Goal: Check status: Check status

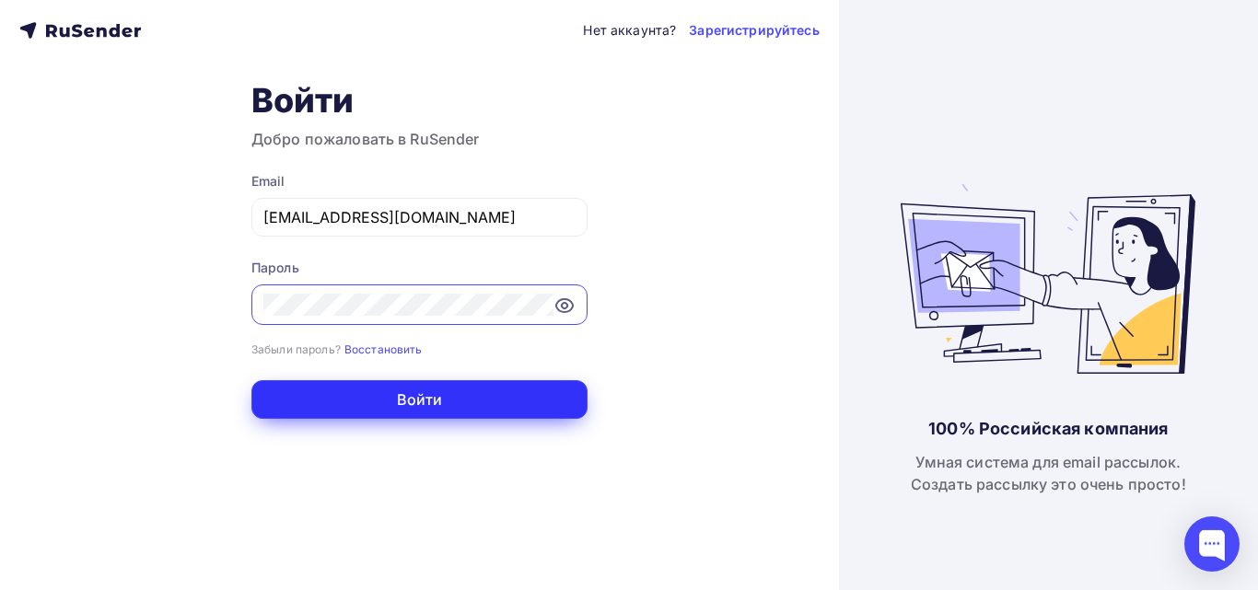
click at [460, 398] on button "Войти" at bounding box center [419, 399] width 336 height 39
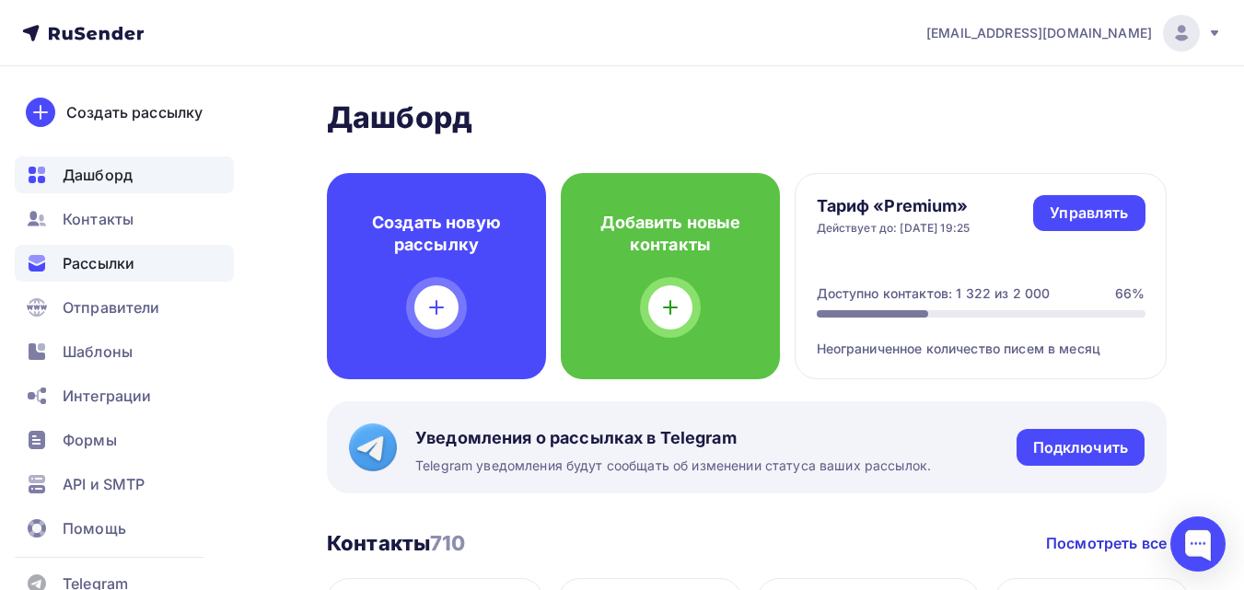
click at [119, 250] on div "Рассылки" at bounding box center [124, 263] width 219 height 37
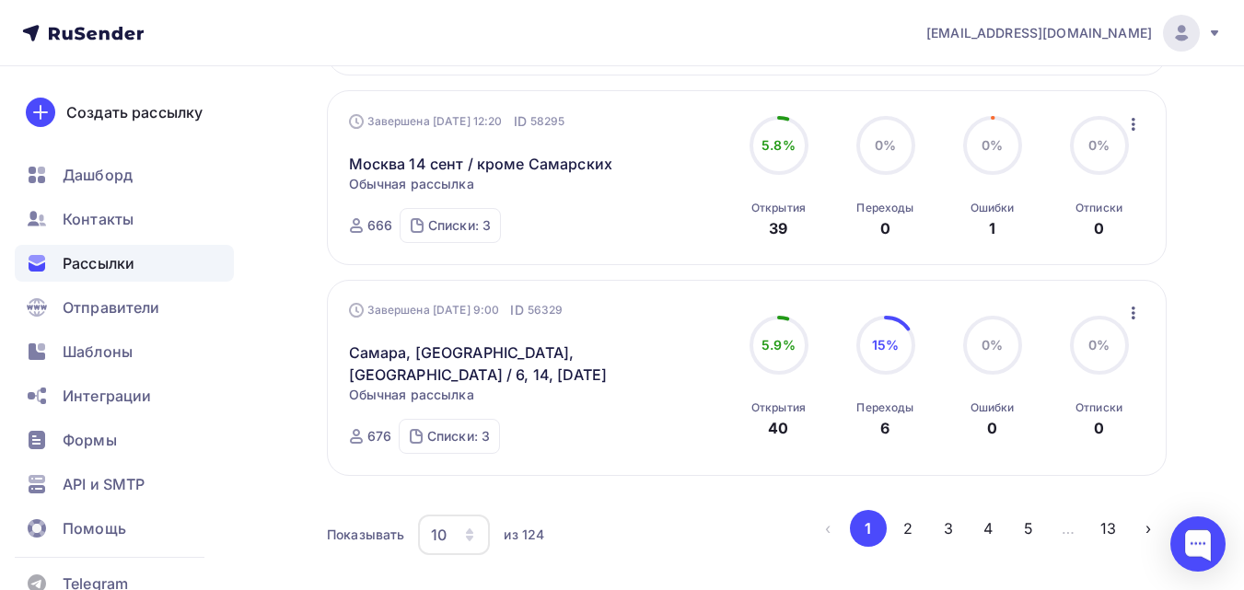
scroll to position [1731, 0]
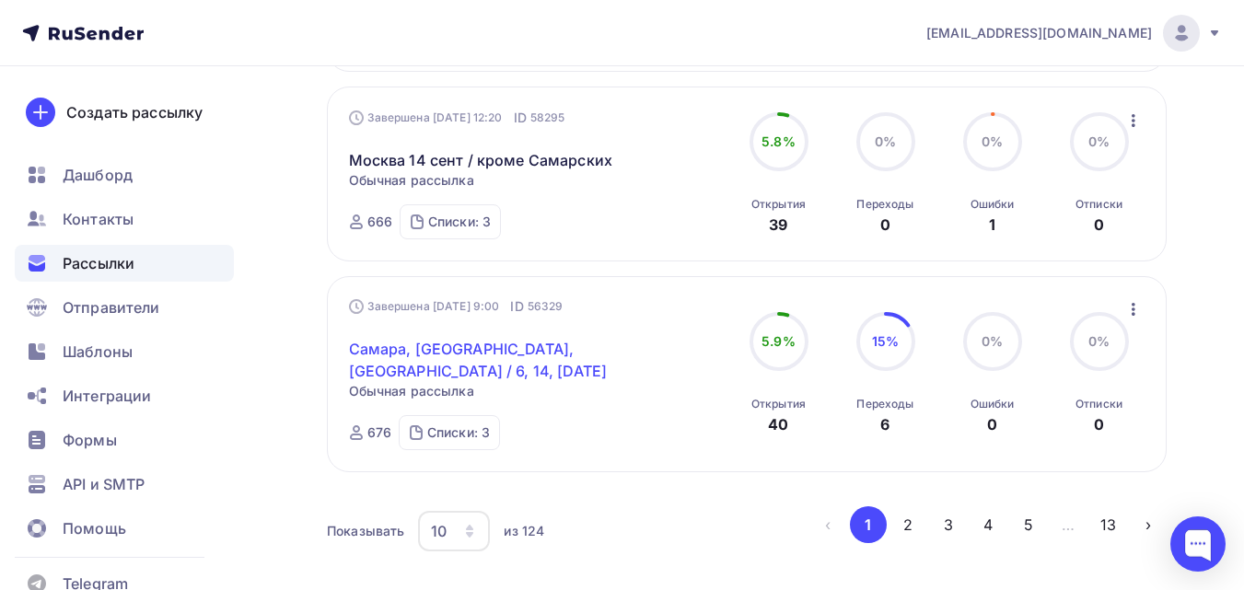
click at [518, 355] on link "Самара, [GEOGRAPHIC_DATA], [GEOGRAPHIC_DATA] / 6, 14, [DATE]" at bounding box center [507, 360] width 316 height 44
